Goal: Information Seeking & Learning: Check status

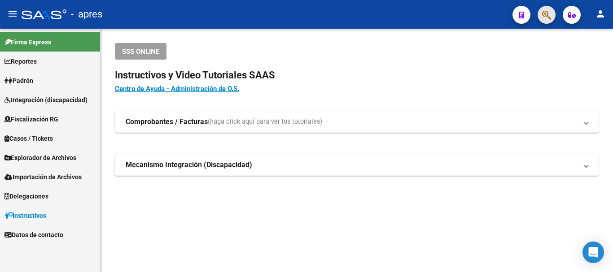
click at [550, 22] on span "button" at bounding box center [546, 15] width 9 height 18
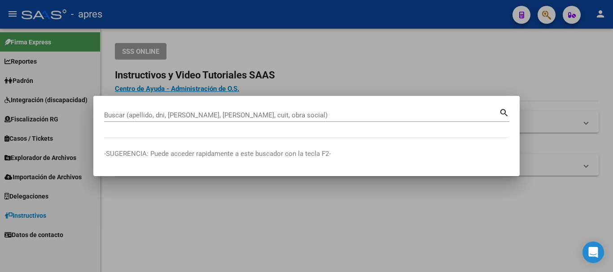
click at [549, 17] on div at bounding box center [306, 136] width 613 height 272
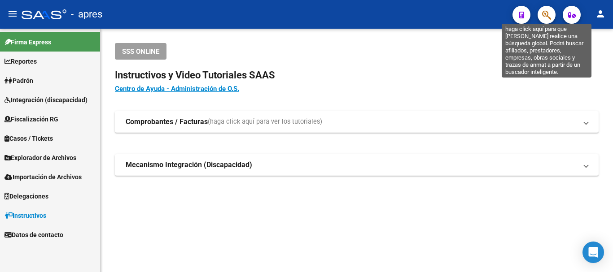
click at [549, 17] on icon "button" at bounding box center [546, 15] width 9 height 10
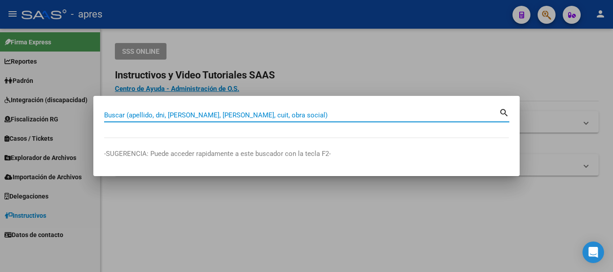
paste input "27453202009"
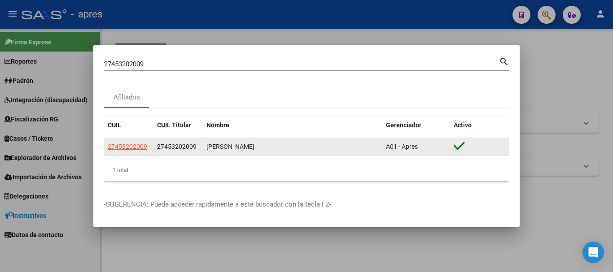
click at [133, 140] on datatable-body-cell "27453202009" at bounding box center [128, 146] width 49 height 17
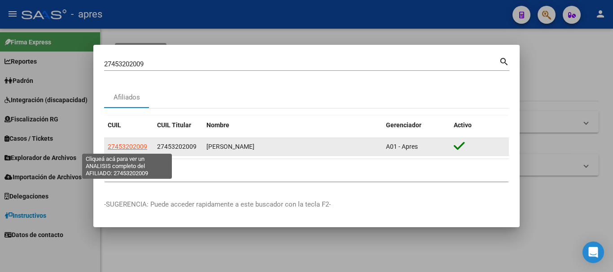
click at [135, 148] on span "27453202009" at bounding box center [127, 146] width 39 height 7
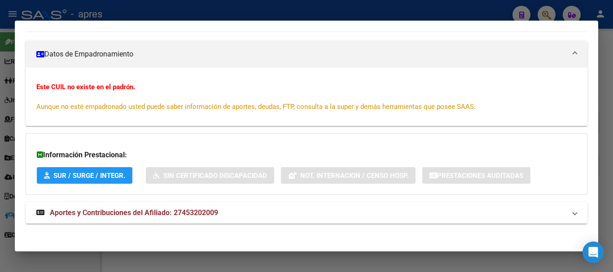
scroll to position [149, 0]
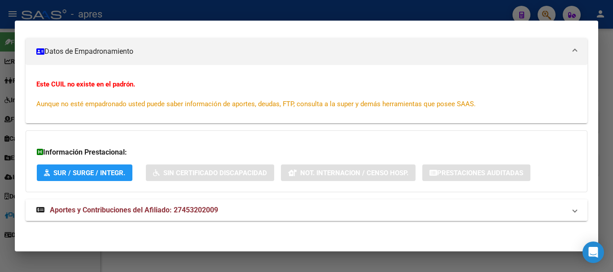
click at [175, 209] on span "Aportes y Contribuciones del Afiliado: 27453202009" at bounding box center [134, 210] width 168 height 9
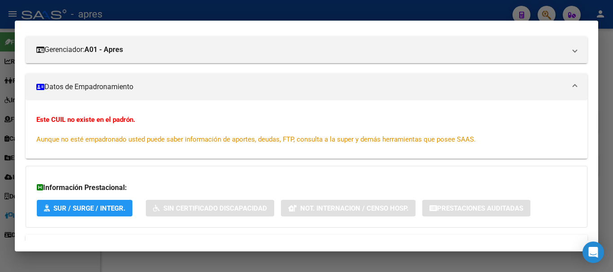
scroll to position [0, 0]
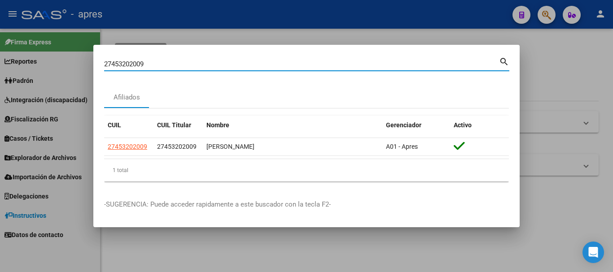
drag, startPoint x: 158, startPoint y: 66, endPoint x: 0, endPoint y: 46, distance: 159.6
click at [0, 46] on div "27453202009 Buscar (apellido, dni, cuil, nro traspaso, cuit, obra social) searc…" at bounding box center [306, 136] width 613 height 272
paste input "0459103113"
type input "20459103113"
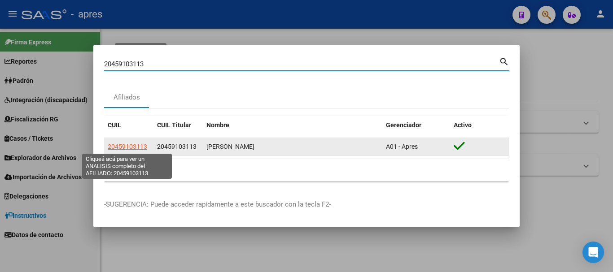
click at [136, 147] on span "20459103113" at bounding box center [127, 146] width 39 height 7
type textarea "20459103113"
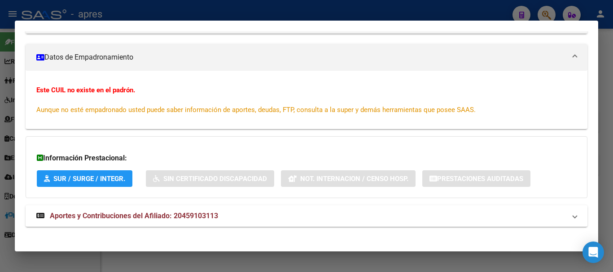
scroll to position [149, 0]
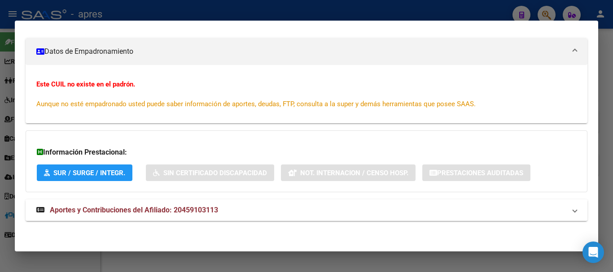
click at [306, 208] on mat-panel-title "Aportes y Contribuciones del Afiliado: 20459103113" at bounding box center [300, 210] width 529 height 11
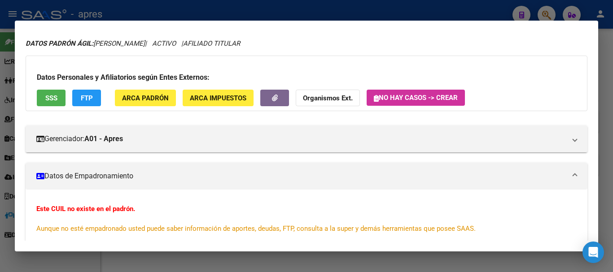
scroll to position [0, 0]
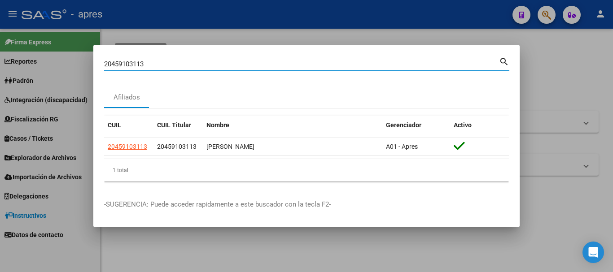
drag, startPoint x: 242, startPoint y: 57, endPoint x: 27, endPoint y: 53, distance: 214.5
click at [27, 53] on div "20459103113 Buscar (apellido, dni, cuil, nro traspaso, cuit, obra social) searc…" at bounding box center [306, 136] width 613 height 272
paste input "1208219"
type input "20412082193"
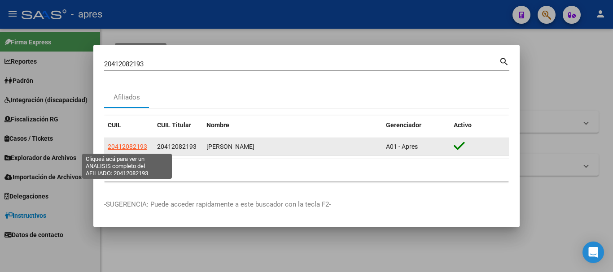
click at [133, 144] on span "20412082193" at bounding box center [127, 146] width 39 height 7
type textarea "20412082193"
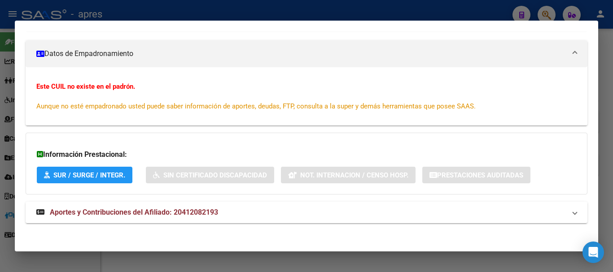
scroll to position [149, 0]
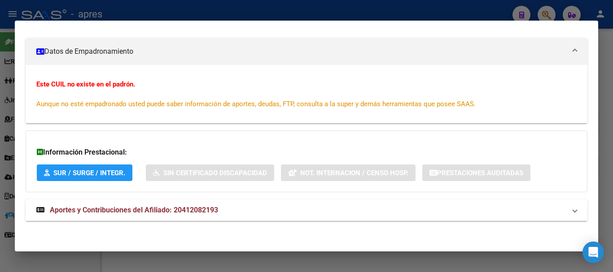
click at [267, 220] on mat-expansion-panel-header "Aportes y Contribuciones del Afiliado: 20412082193" at bounding box center [307, 211] width 562 height 22
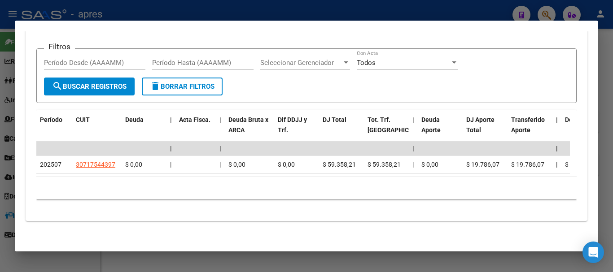
scroll to position [428, 0]
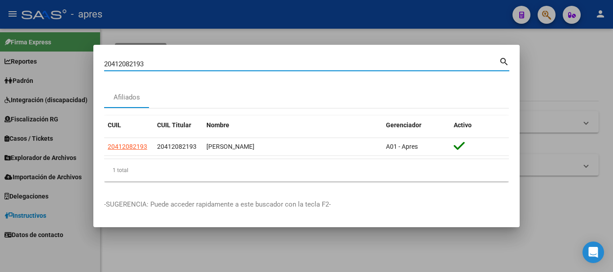
drag, startPoint x: 283, startPoint y: 65, endPoint x: 25, endPoint y: 74, distance: 258.1
click at [25, 74] on div "20412082193 Buscar (apellido, dni, cuil, nro traspaso, cuit, obra social) searc…" at bounding box center [306, 136] width 613 height 272
paste input "7400732928"
type input "27400732928"
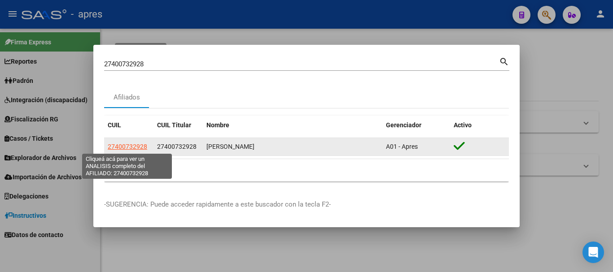
click at [131, 149] on span "27400732928" at bounding box center [127, 146] width 39 height 7
type textarea "27400732928"
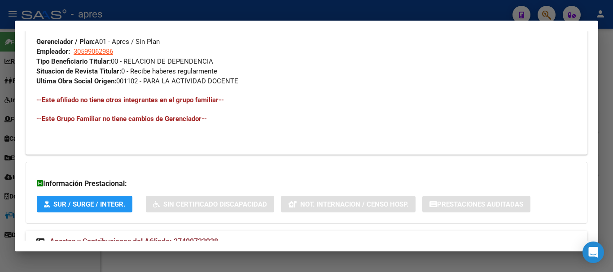
scroll to position [481, 0]
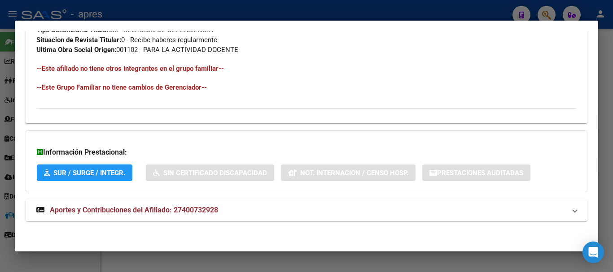
click at [200, 220] on mat-expansion-panel-header "Aportes y Contribuciones del Afiliado: 27400732928" at bounding box center [307, 211] width 562 height 22
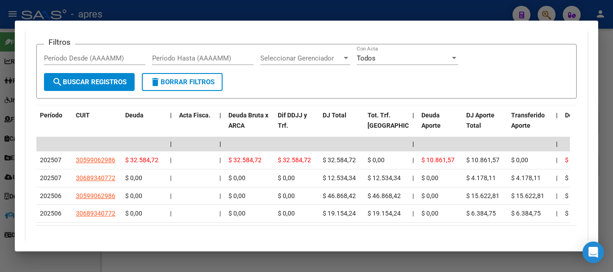
scroll to position [815, 0]
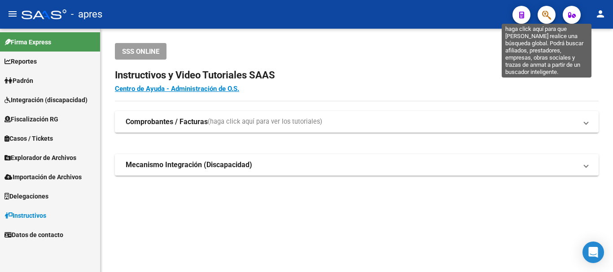
click at [543, 13] on icon "button" at bounding box center [546, 15] width 9 height 10
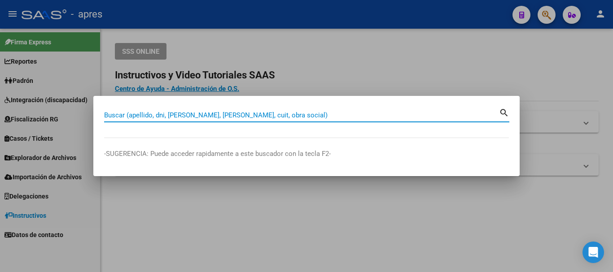
paste input "27400732928"
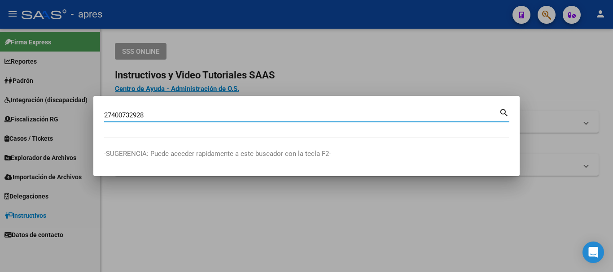
type input "27400732928"
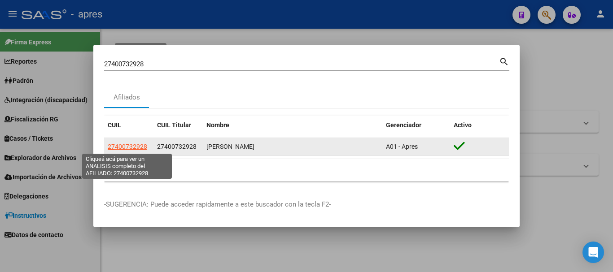
click at [127, 146] on span "27400732928" at bounding box center [127, 146] width 39 height 7
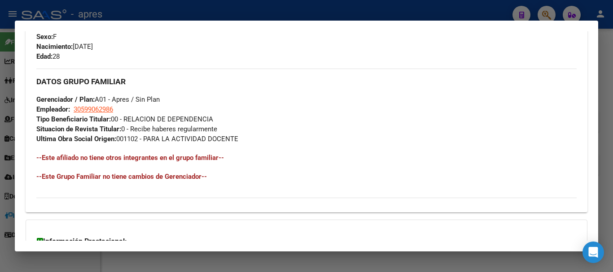
scroll to position [481, 0]
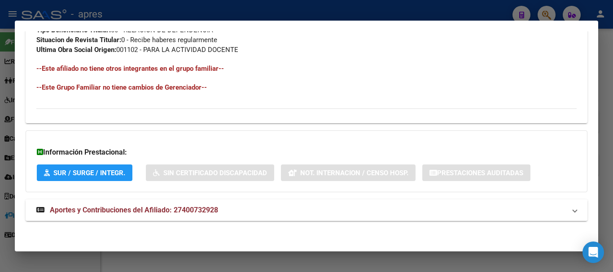
click at [270, 213] on mat-panel-title "Aportes y Contribuciones del Afiliado: 27400732928" at bounding box center [300, 210] width 529 height 11
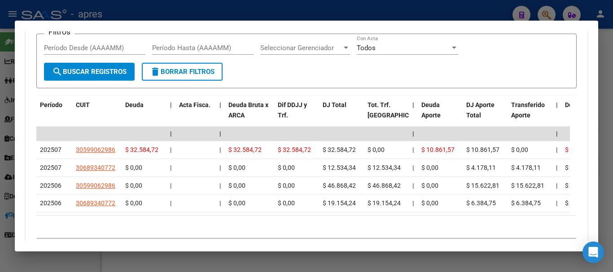
scroll to position [726, 0]
